Goal: Transaction & Acquisition: Purchase product/service

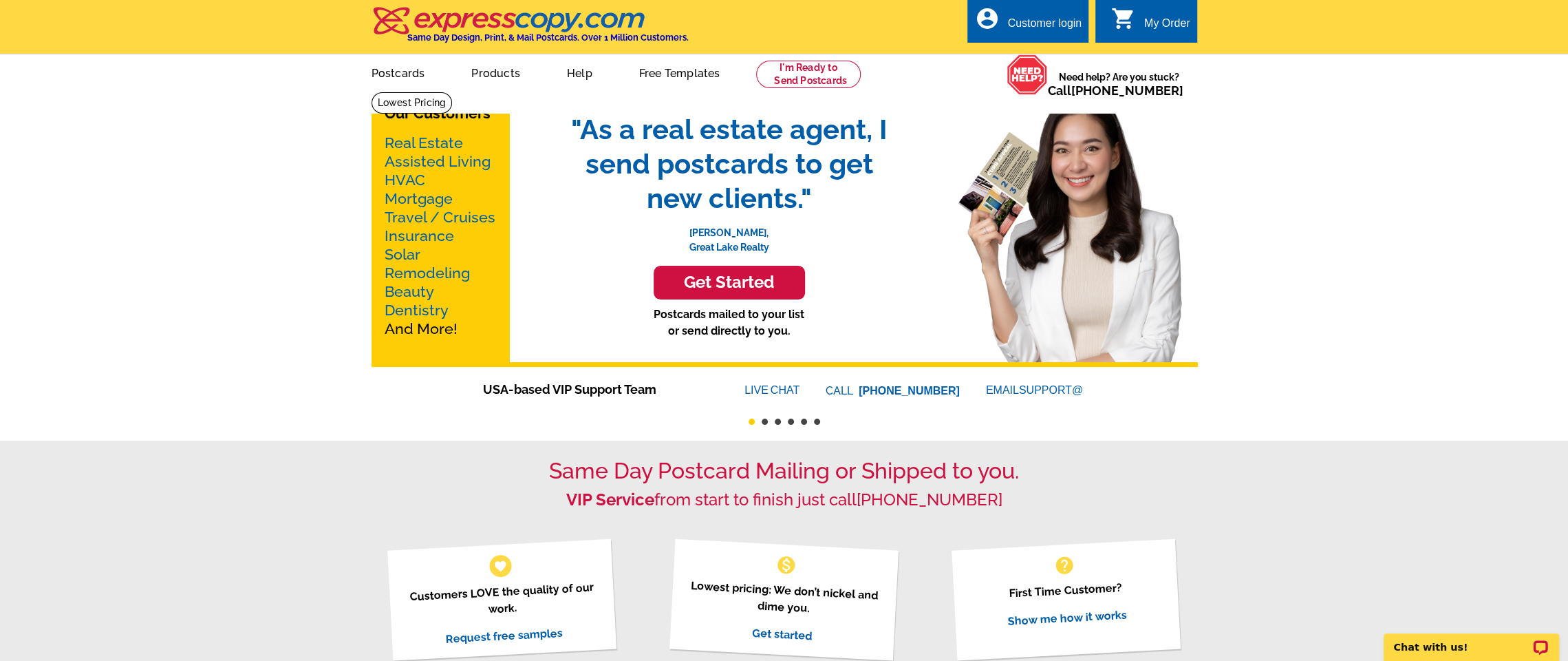
click at [454, 146] on link "Real Estate" at bounding box center [424, 143] width 79 height 17
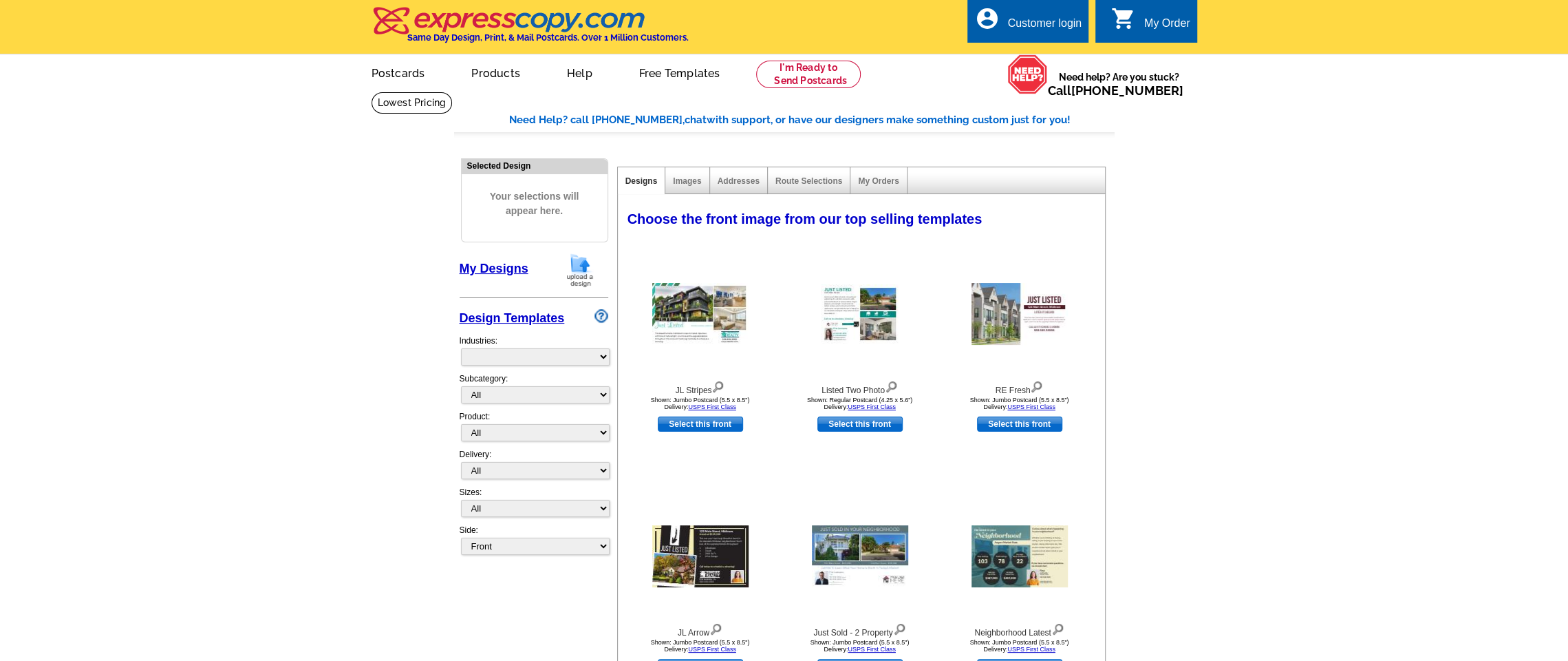
select select "785"
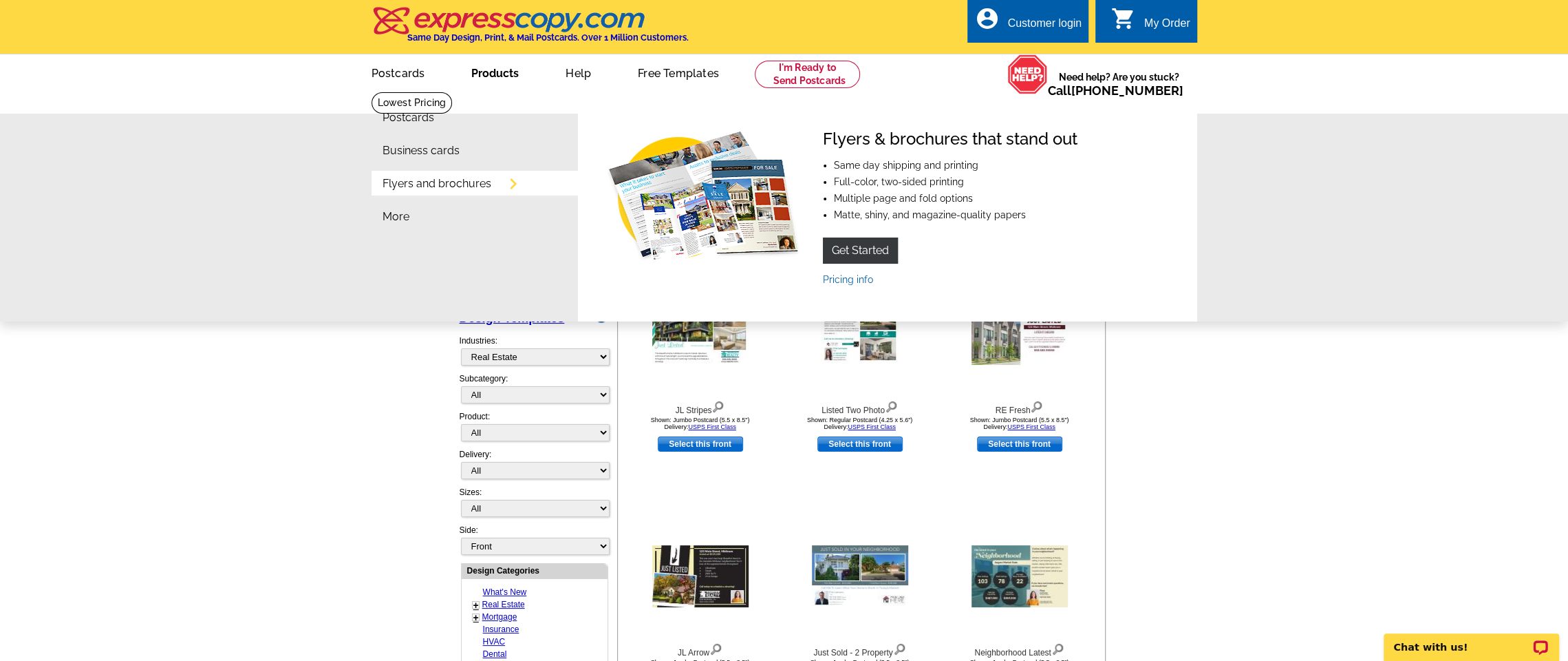
click at [495, 70] on link "Products" at bounding box center [495, 72] width 91 height 32
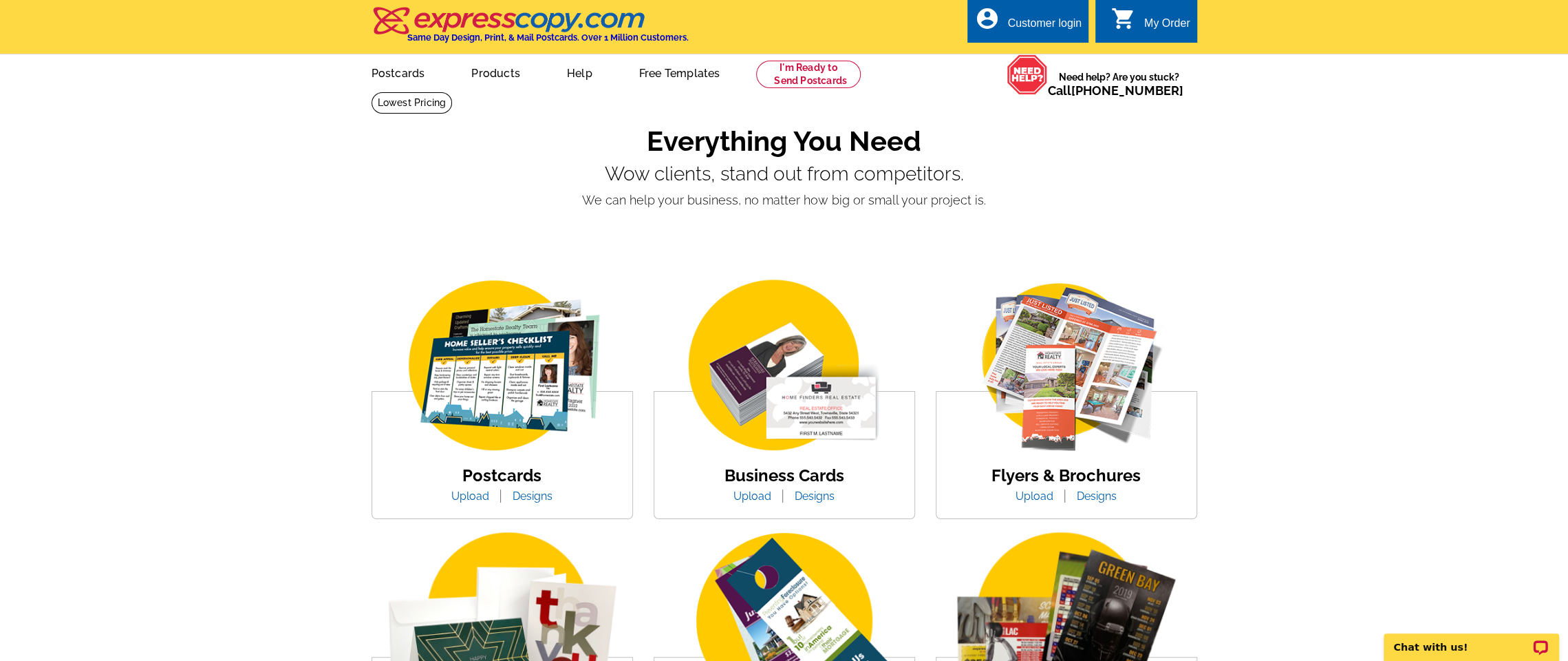
click at [758, 355] on img at bounding box center [784, 366] width 234 height 181
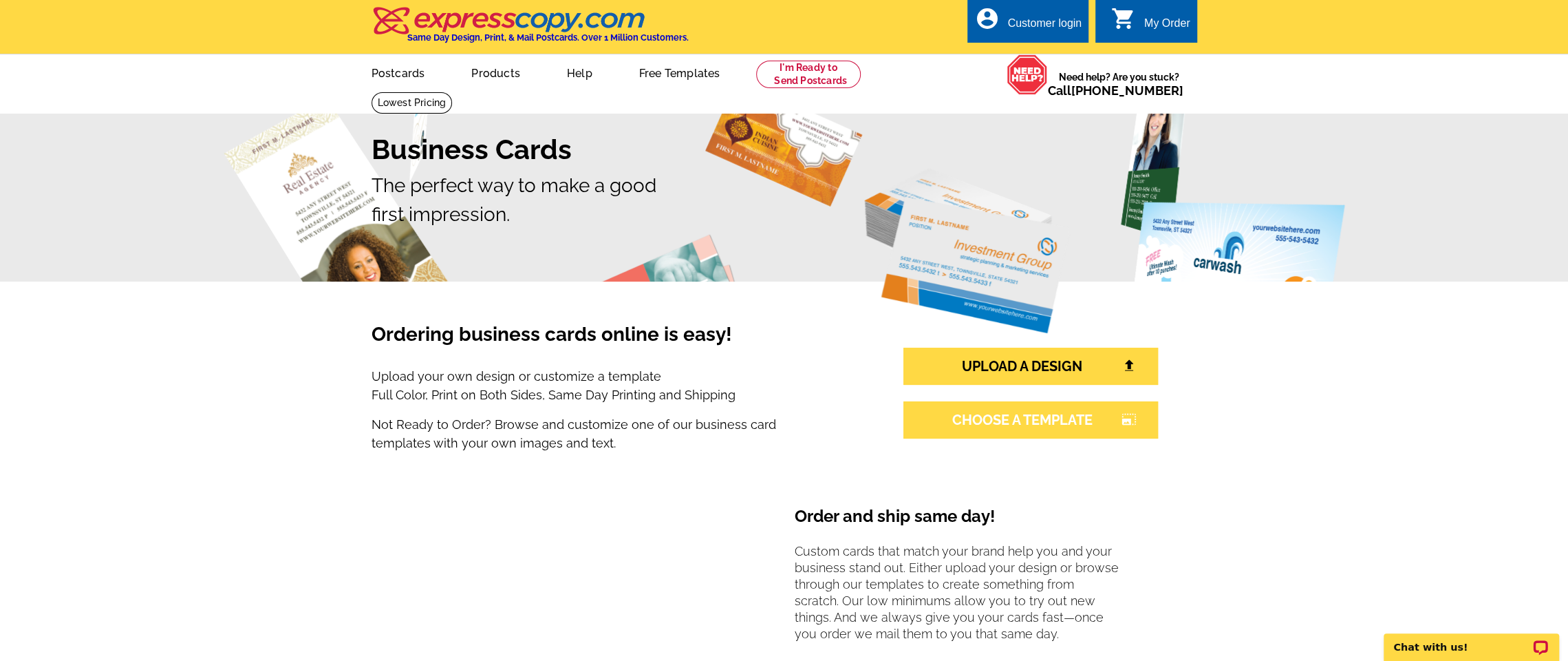
click at [1001, 430] on link "CHOOSE A TEMPLATE photo_size_select_large" at bounding box center [1031, 419] width 255 height 37
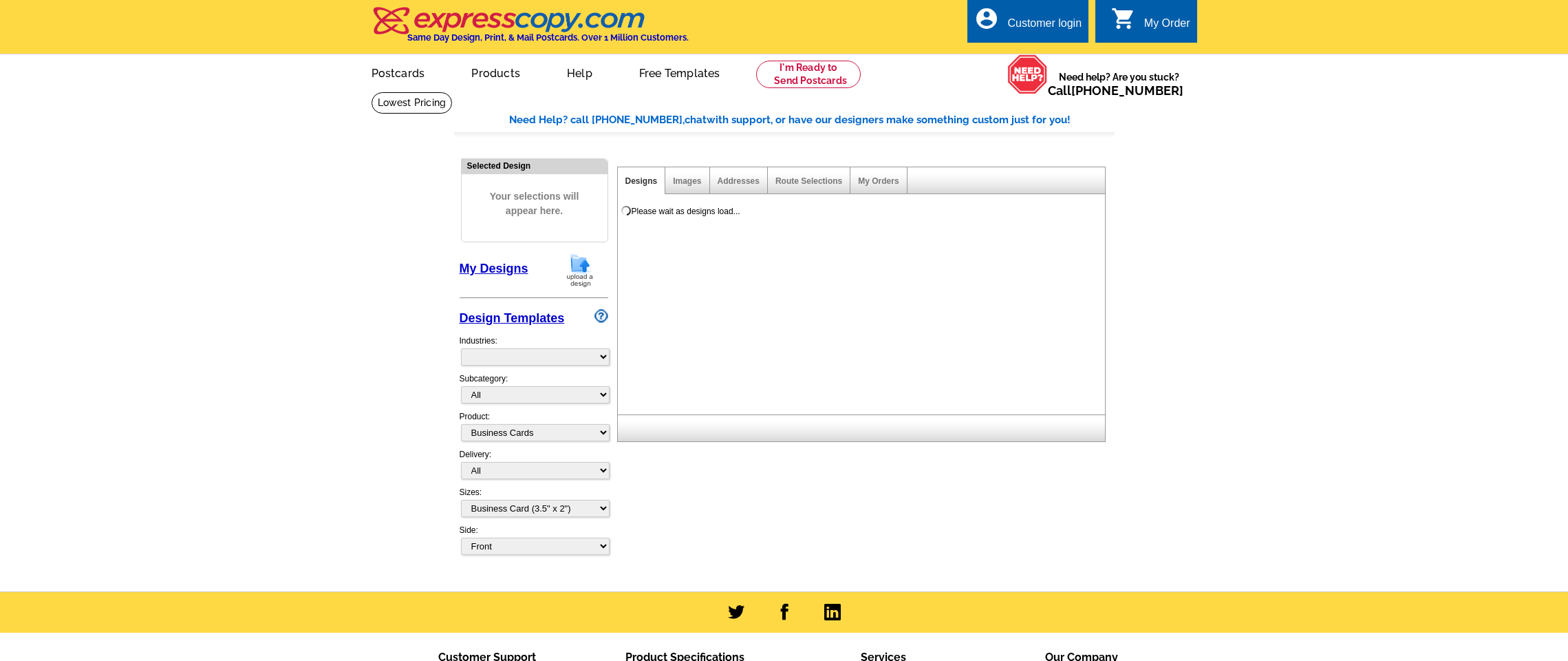
select select "3"
select select "5"
select select "973"
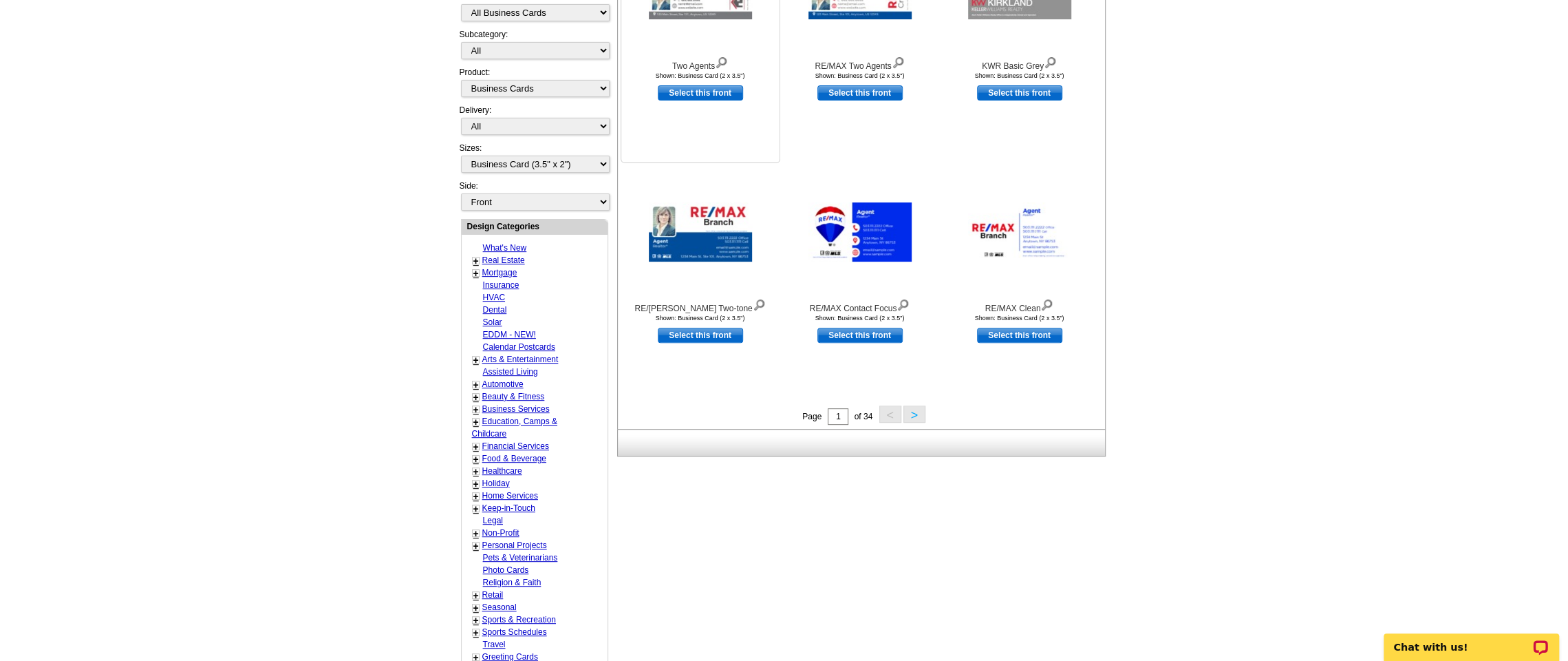
scroll to position [413, 0]
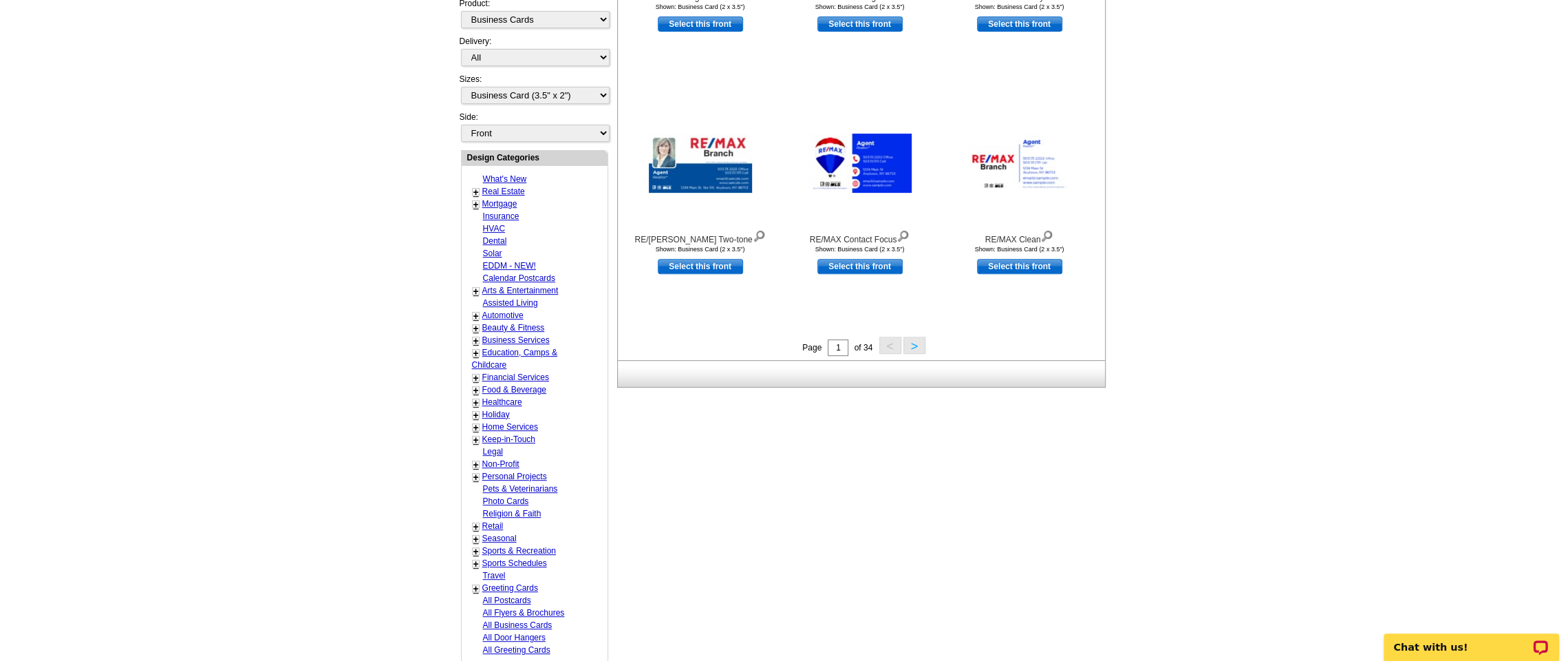
click at [915, 347] on button ">" at bounding box center [915, 345] width 22 height 17
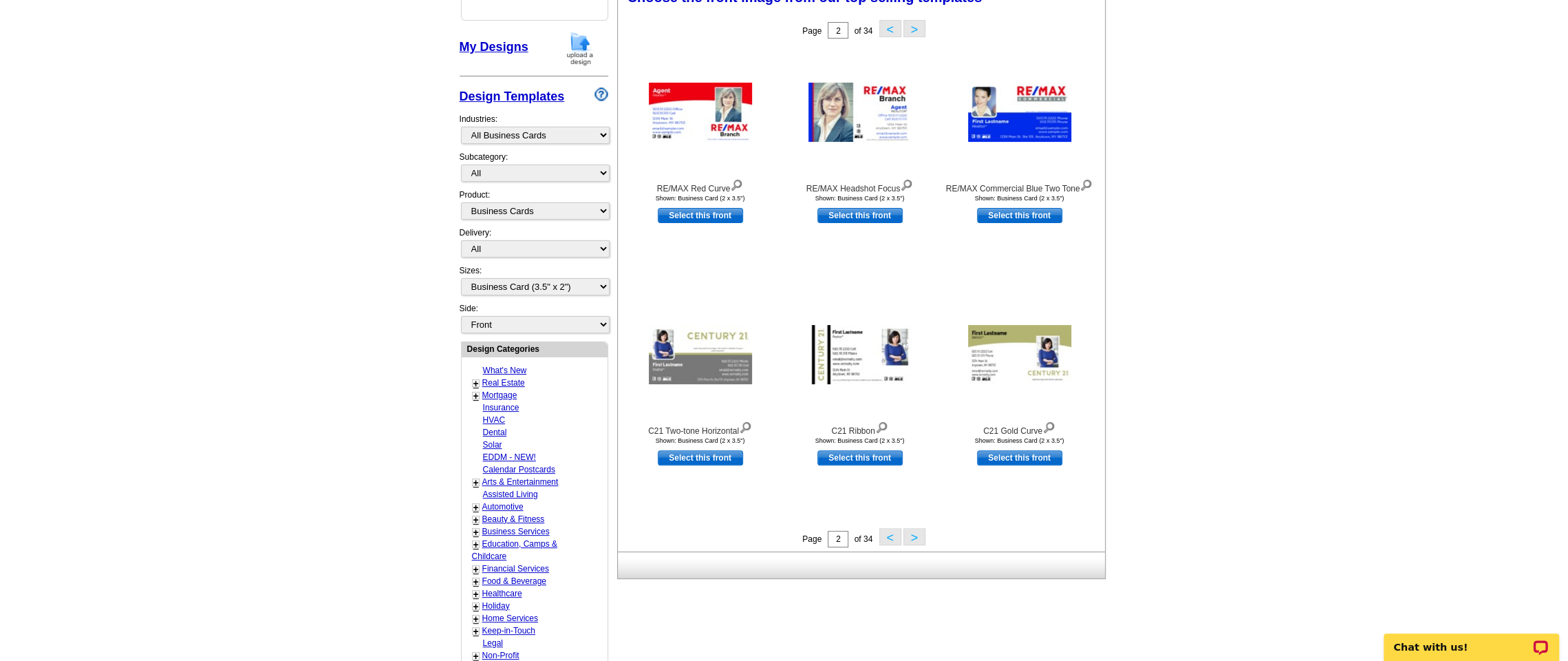
scroll to position [203, 0]
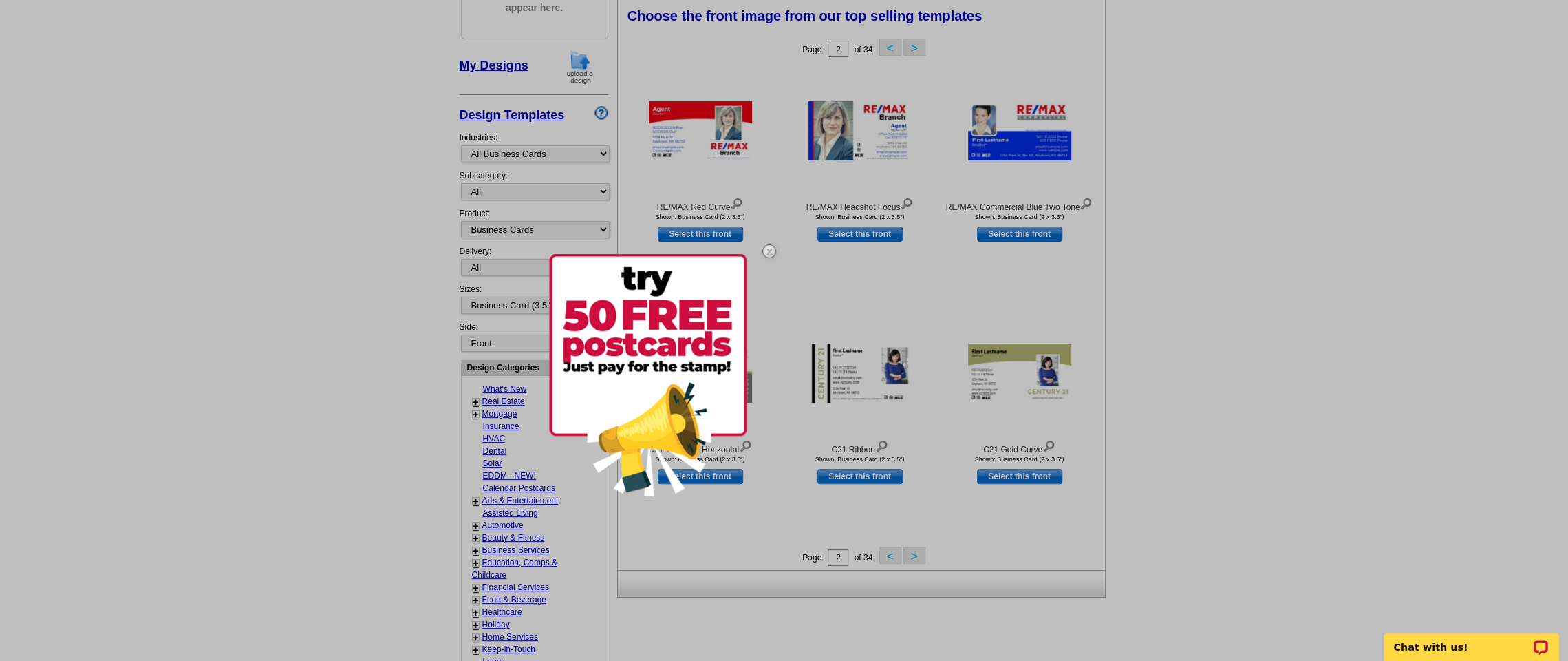
click at [678, 295] on img at bounding box center [648, 375] width 198 height 242
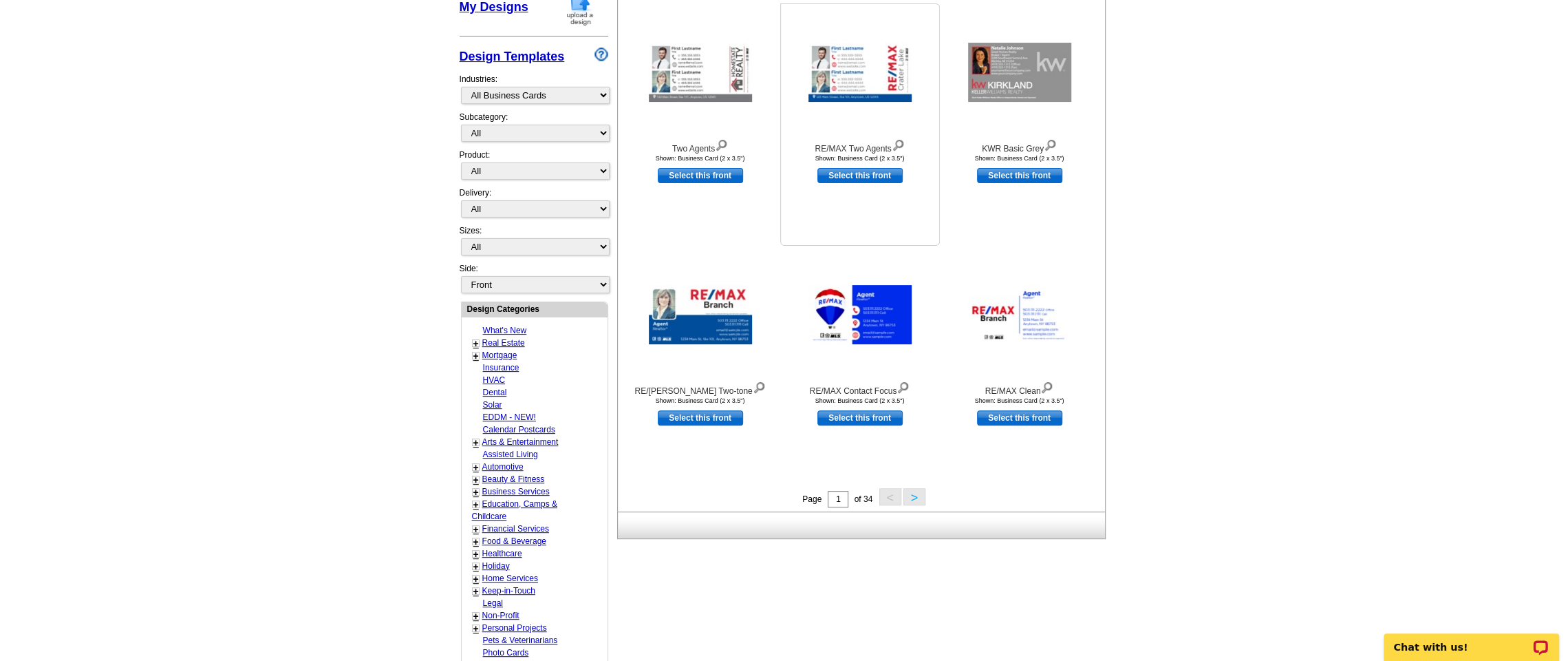
scroll to position [275, 0]
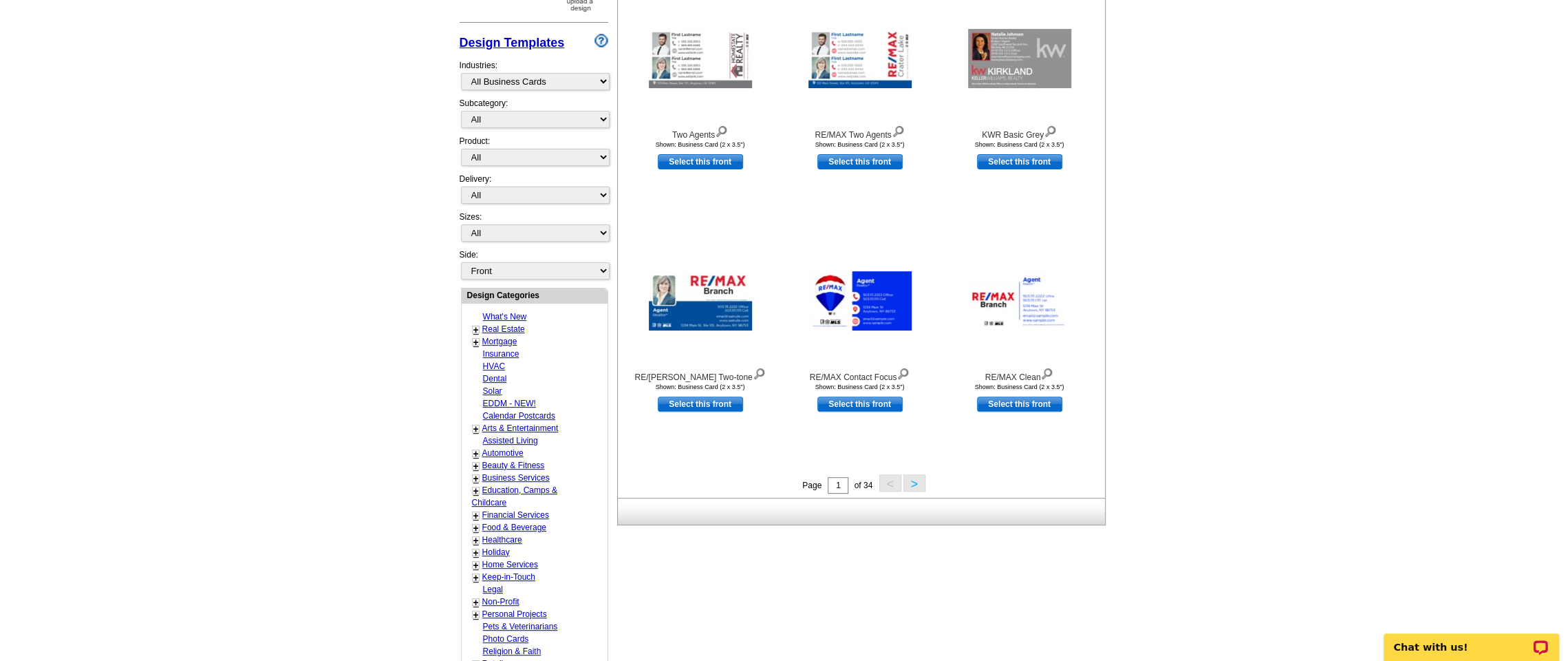
click at [512, 324] on link "Real Estate" at bounding box center [504, 329] width 42 height 9
select select "785"
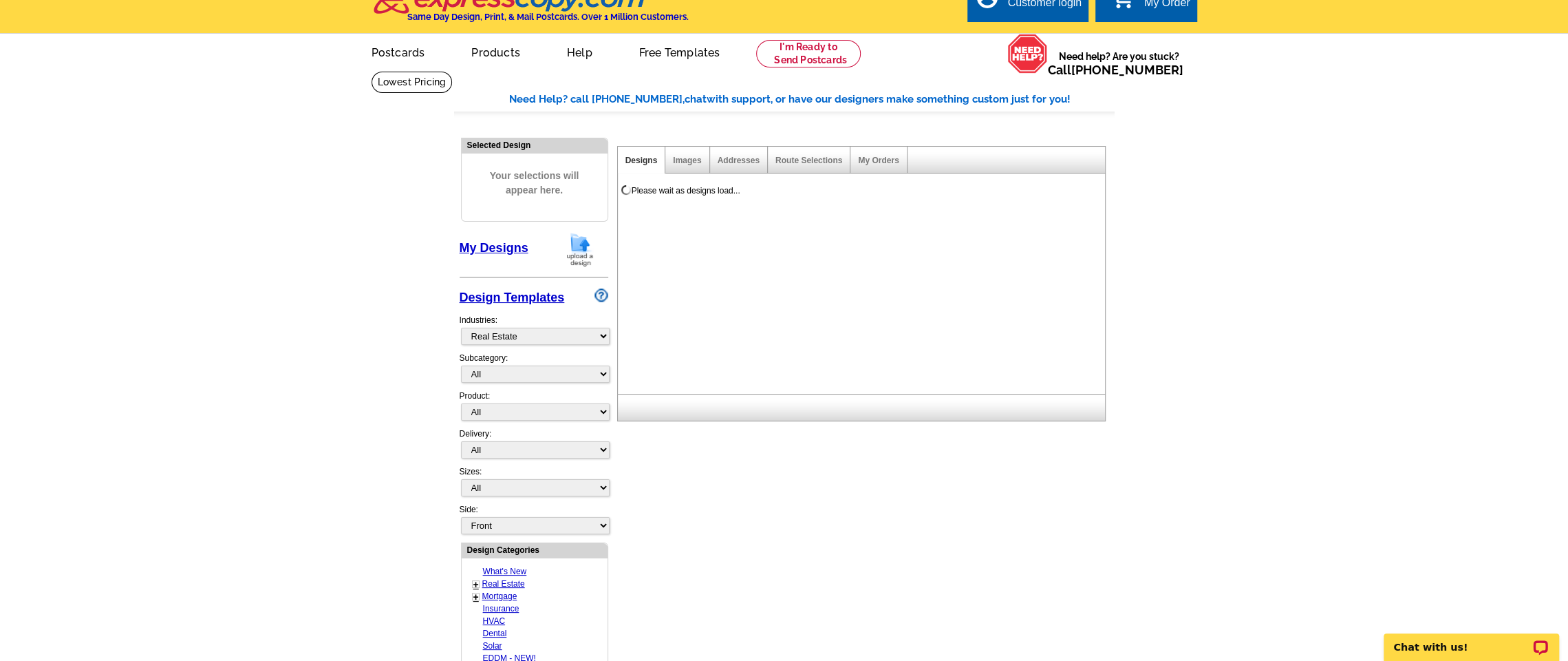
scroll to position [0, 0]
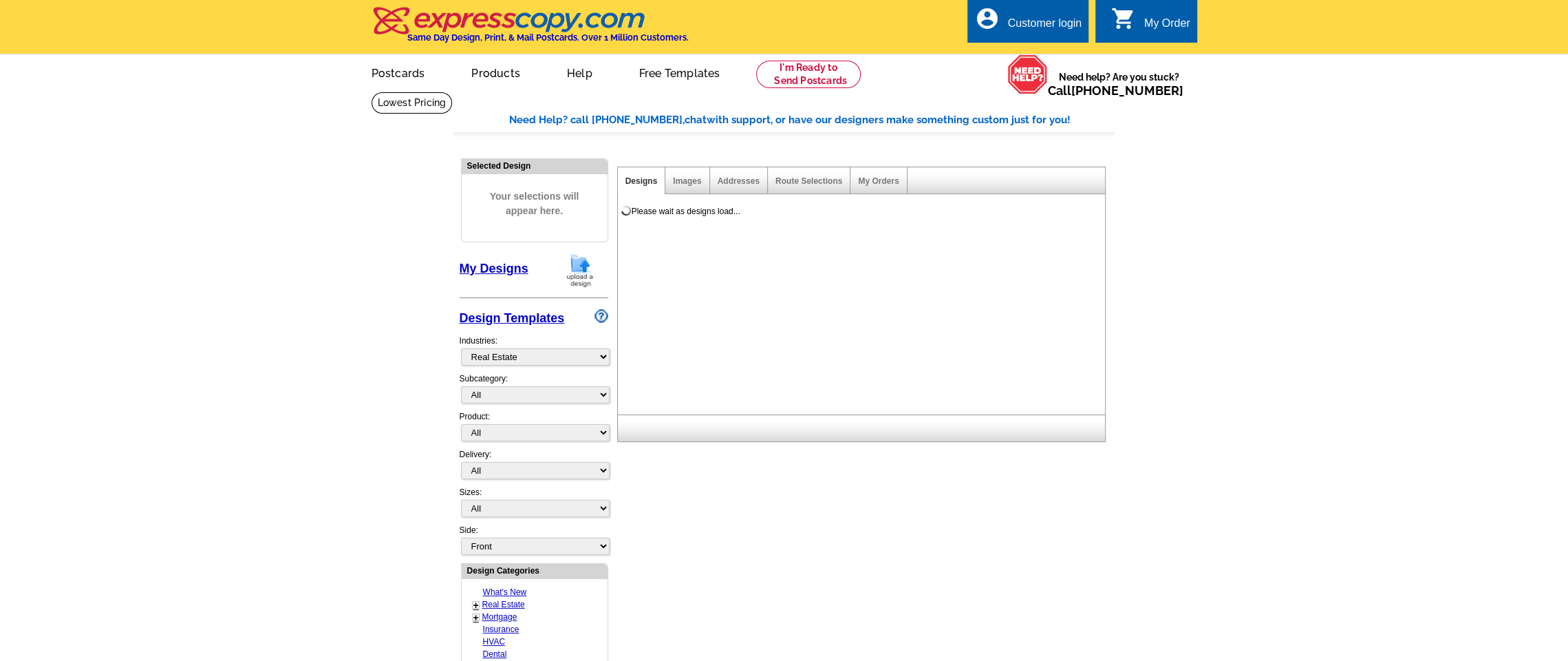
click at [687, 187] on div "Images" at bounding box center [688, 181] width 44 height 27
click at [689, 183] on link "Images" at bounding box center [687, 181] width 28 height 9
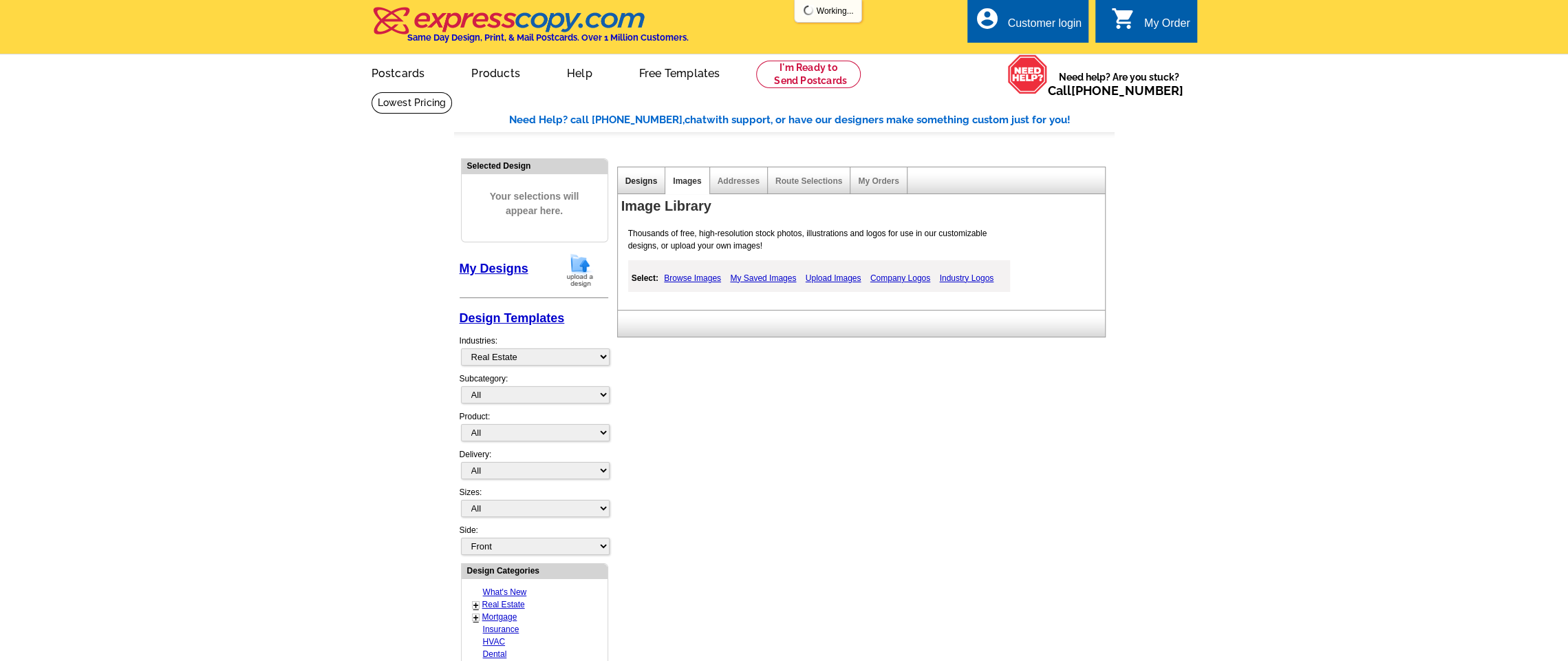
click at [642, 178] on link "Designs" at bounding box center [641, 181] width 32 height 9
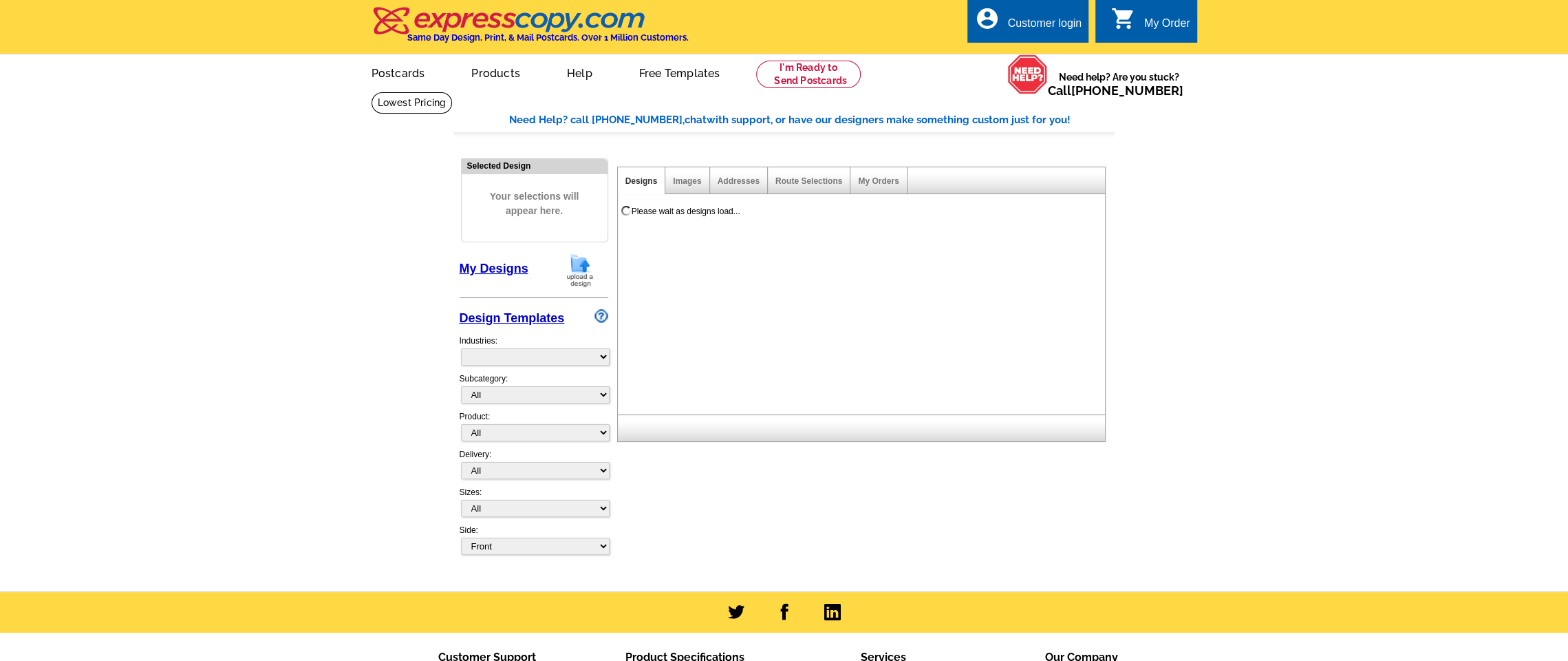
select select "785"
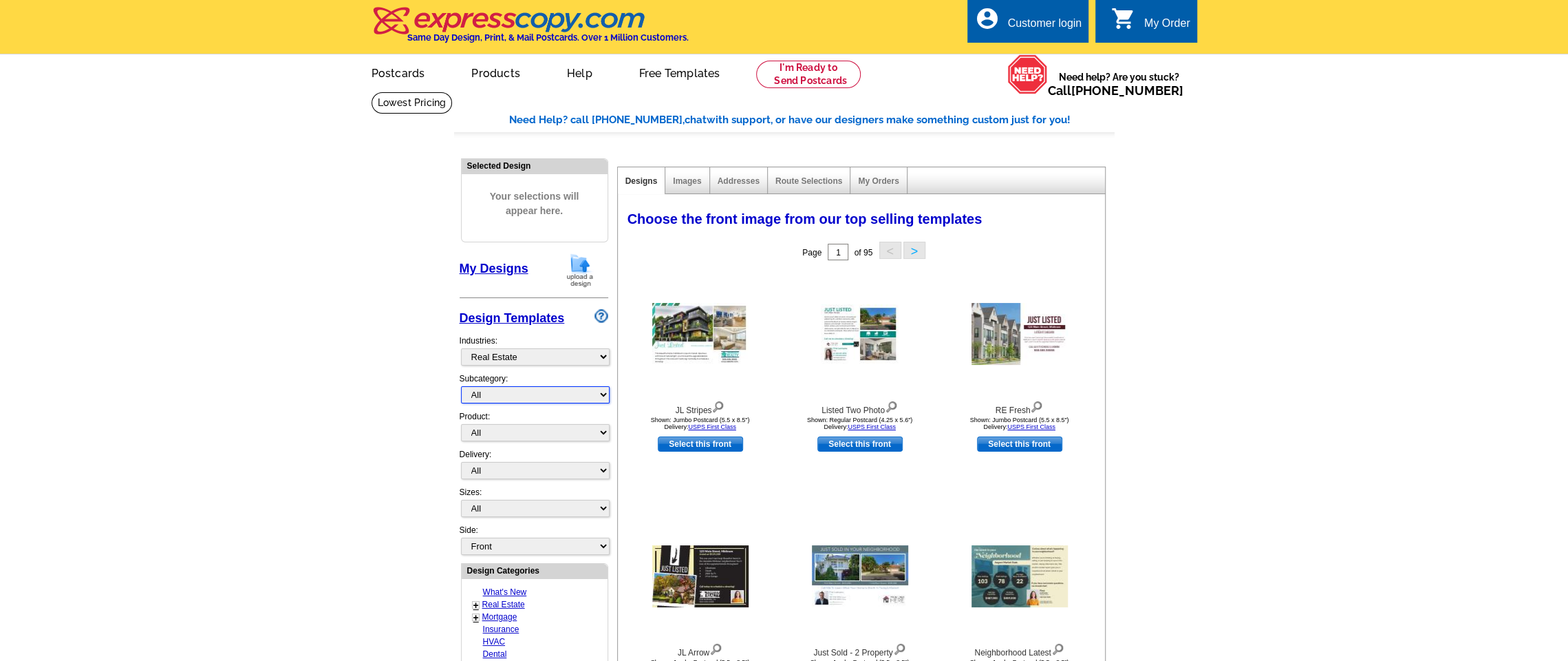
click at [521, 397] on select "All RE/MAX® Referrals [PERSON_NAME]® Berkshire Hathaway Home Services Century 2…" at bounding box center [535, 395] width 149 height 17
click at [541, 196] on span "Your selections will appear here." at bounding box center [534, 204] width 125 height 57
click at [476, 391] on select "All RE/MAX® Referrals [PERSON_NAME]® Berkshire Hathaway Home Services Century 2…" at bounding box center [535, 395] width 149 height 17
click at [376, 393] on main "Need Help? call [PHONE_NUMBER], chat with support, or have our designers make s…" at bounding box center [784, 603] width 1568 height 1023
